Goal: Task Accomplishment & Management: Manage account settings

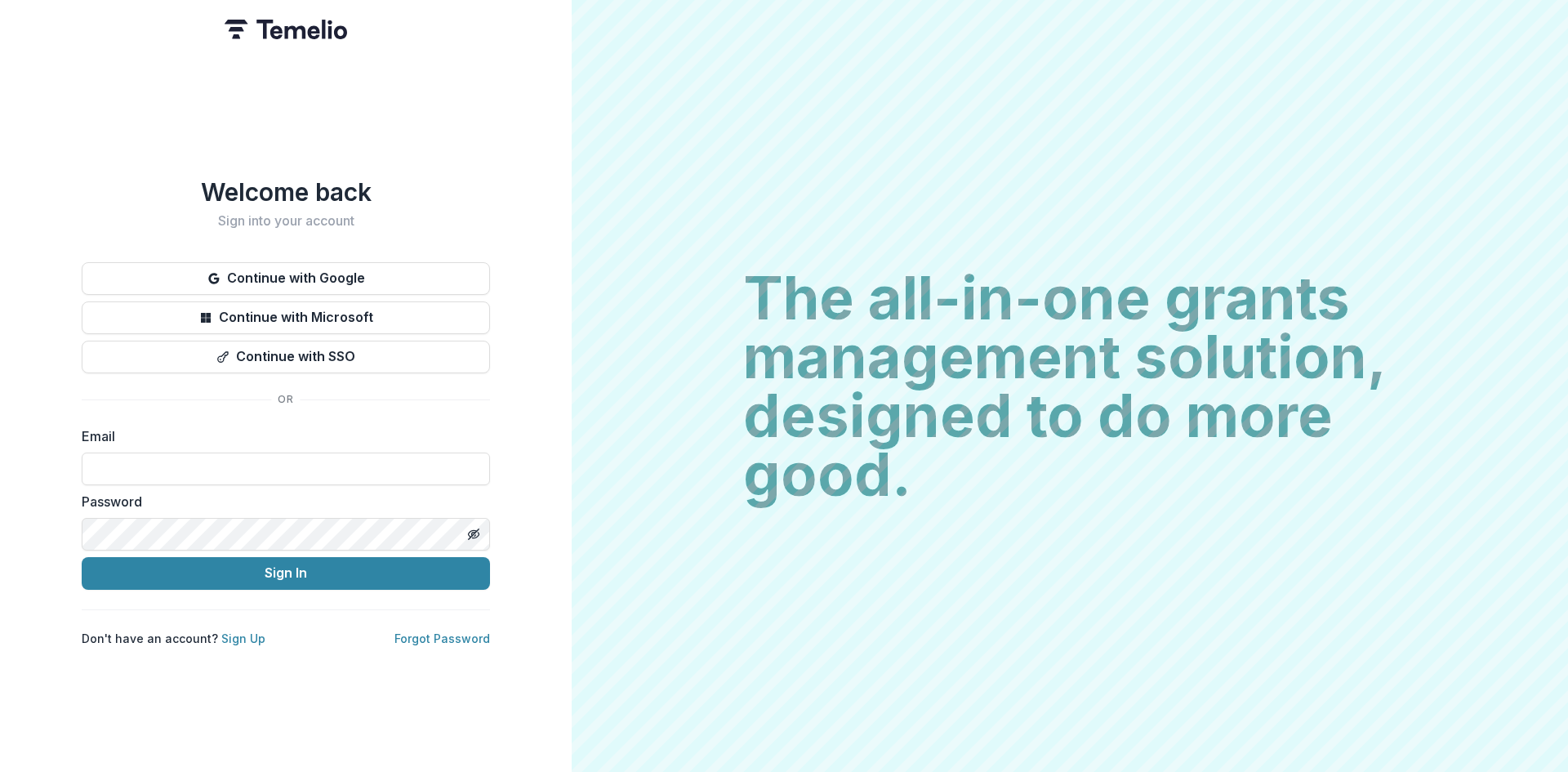
click at [262, 547] on form "Email Password Sign In" at bounding box center [286, 508] width 408 height 163
type input "**********"
click at [251, 575] on button "Sign In" at bounding box center [286, 573] width 408 height 32
